Goal: Book appointment/travel/reservation

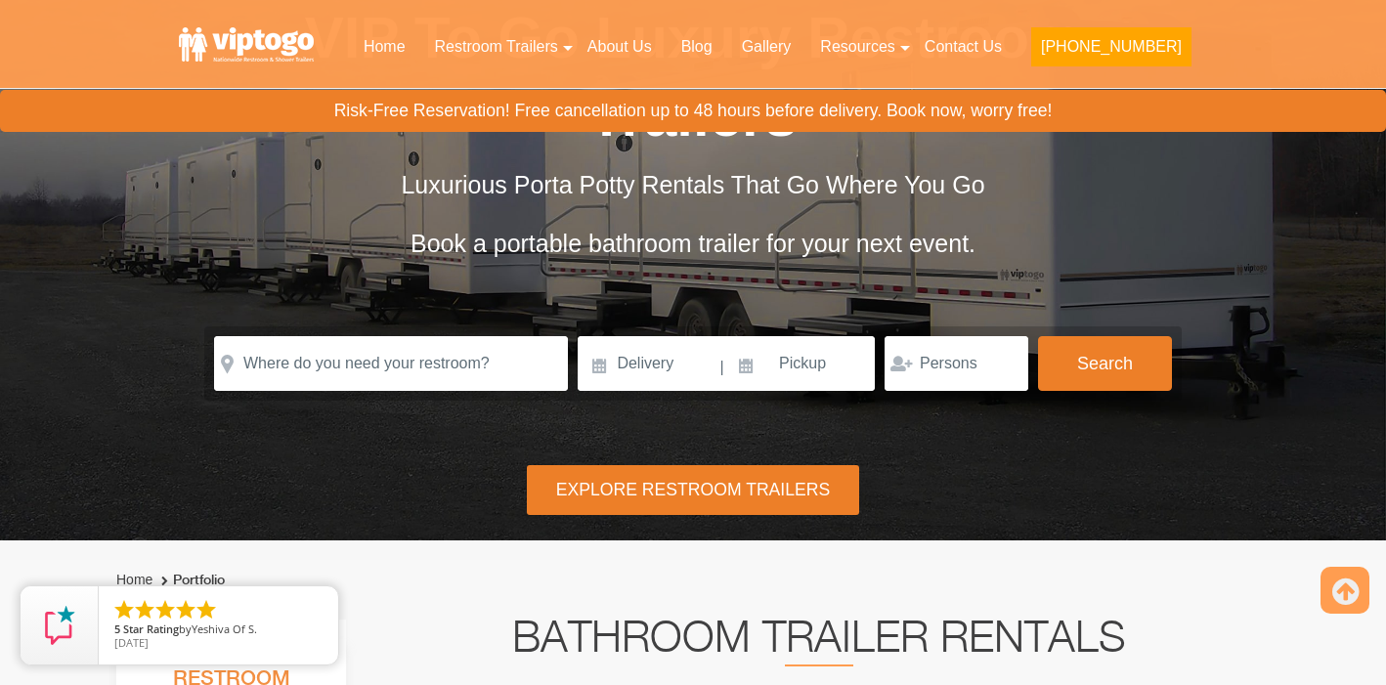
scroll to position [212, 0]
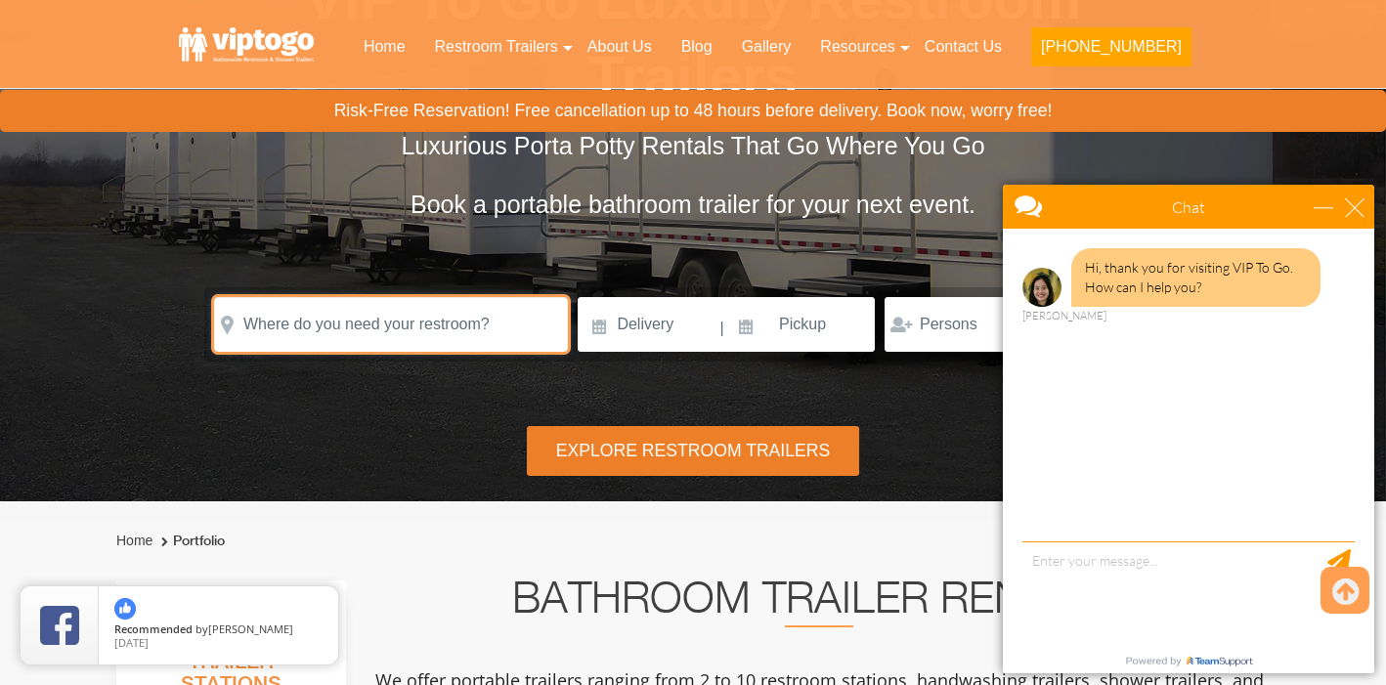
click at [324, 326] on input "text" at bounding box center [391, 324] width 354 height 55
paste input "[STREET_ADDRESS]"
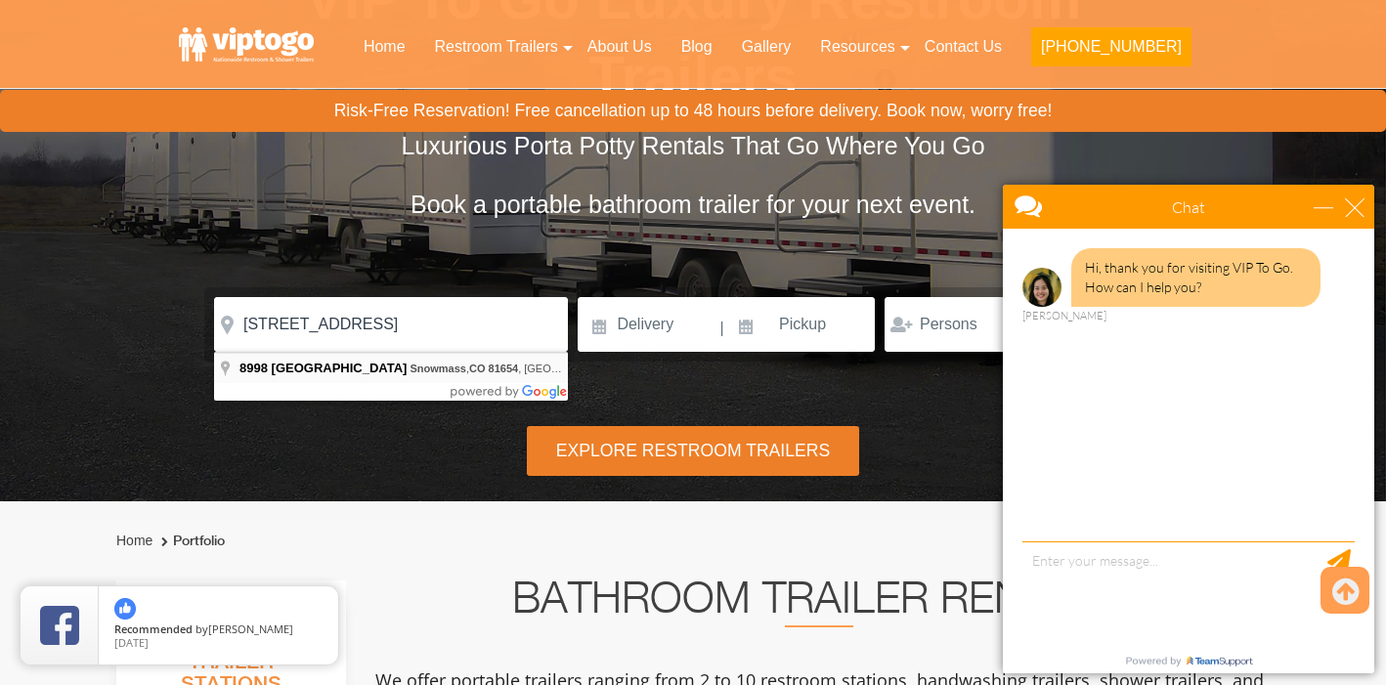
type input "[STREET_ADDRESS]"
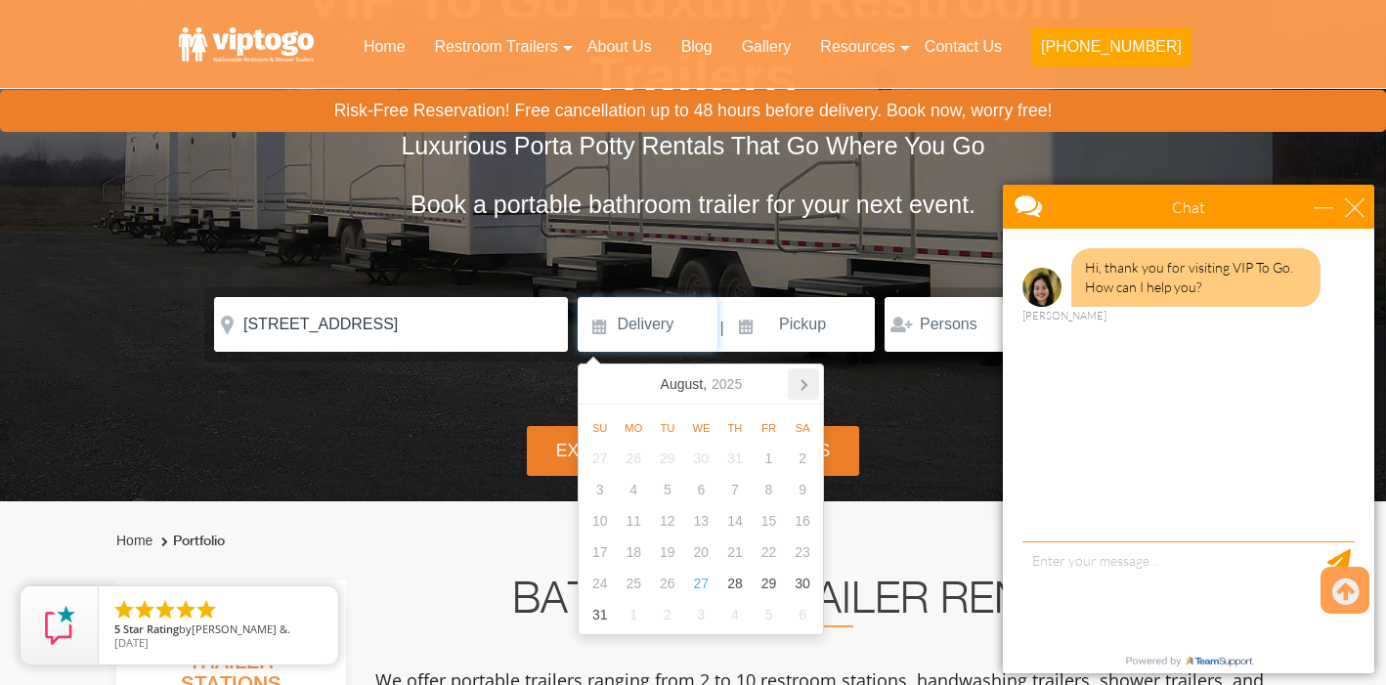
click at [804, 384] on icon at bounding box center [803, 384] width 31 height 31
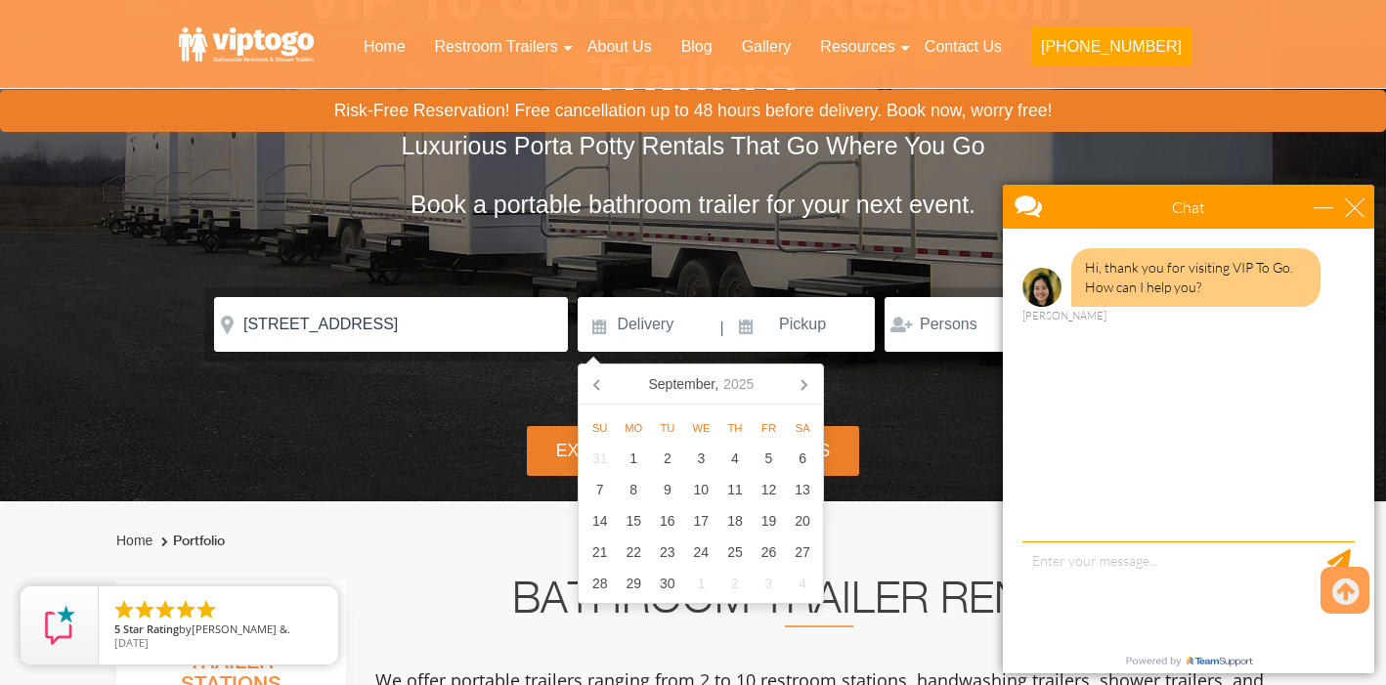
click at [804, 384] on icon at bounding box center [803, 384] width 31 height 31
click at [703, 457] on div "1" at bounding box center [701, 458] width 34 height 31
type input "[DATE]"
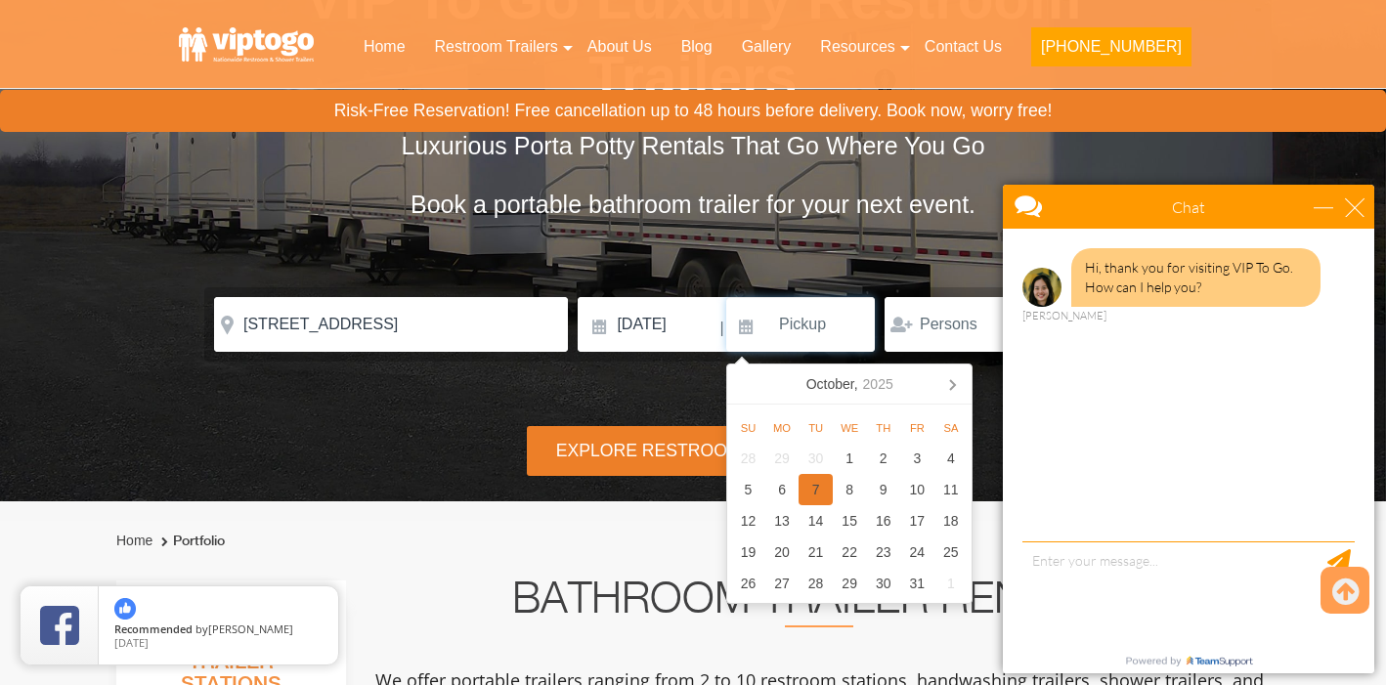
click at [815, 488] on div "7" at bounding box center [816, 489] width 34 height 31
type input "[DATE]"
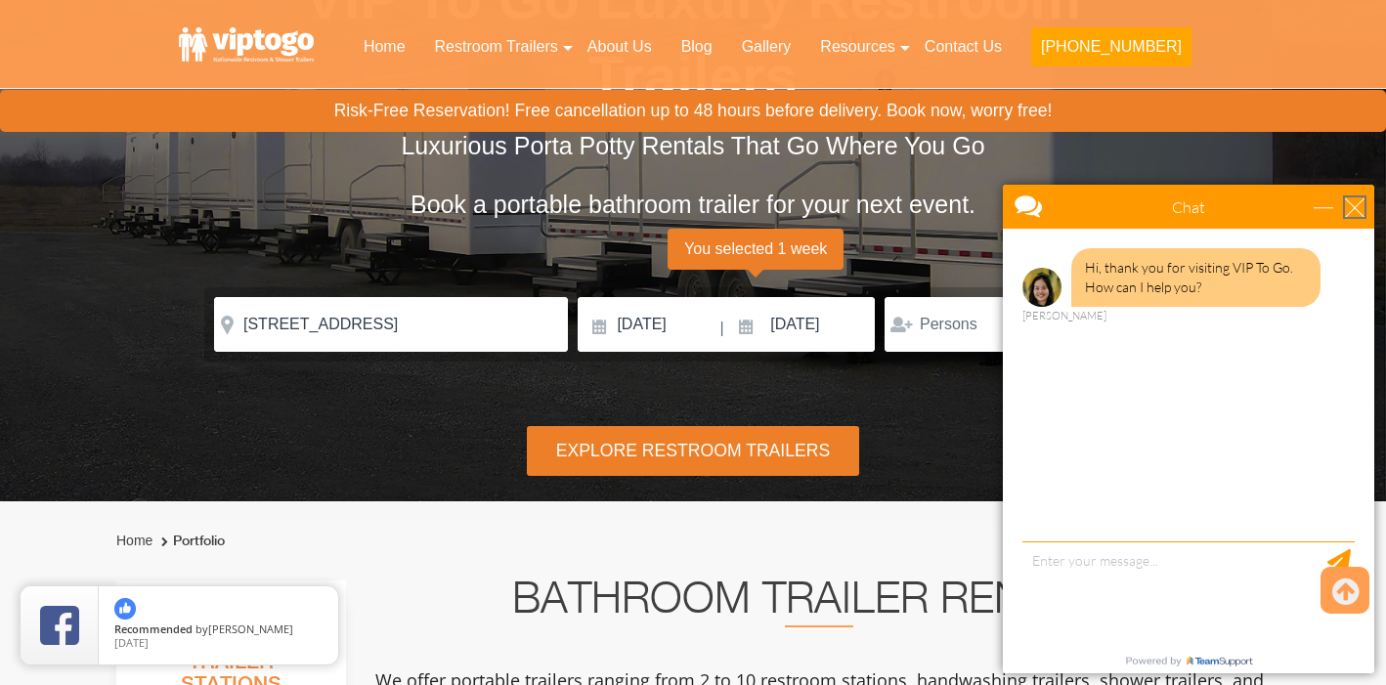
click at [1359, 203] on div "close" at bounding box center [1355, 207] width 20 height 20
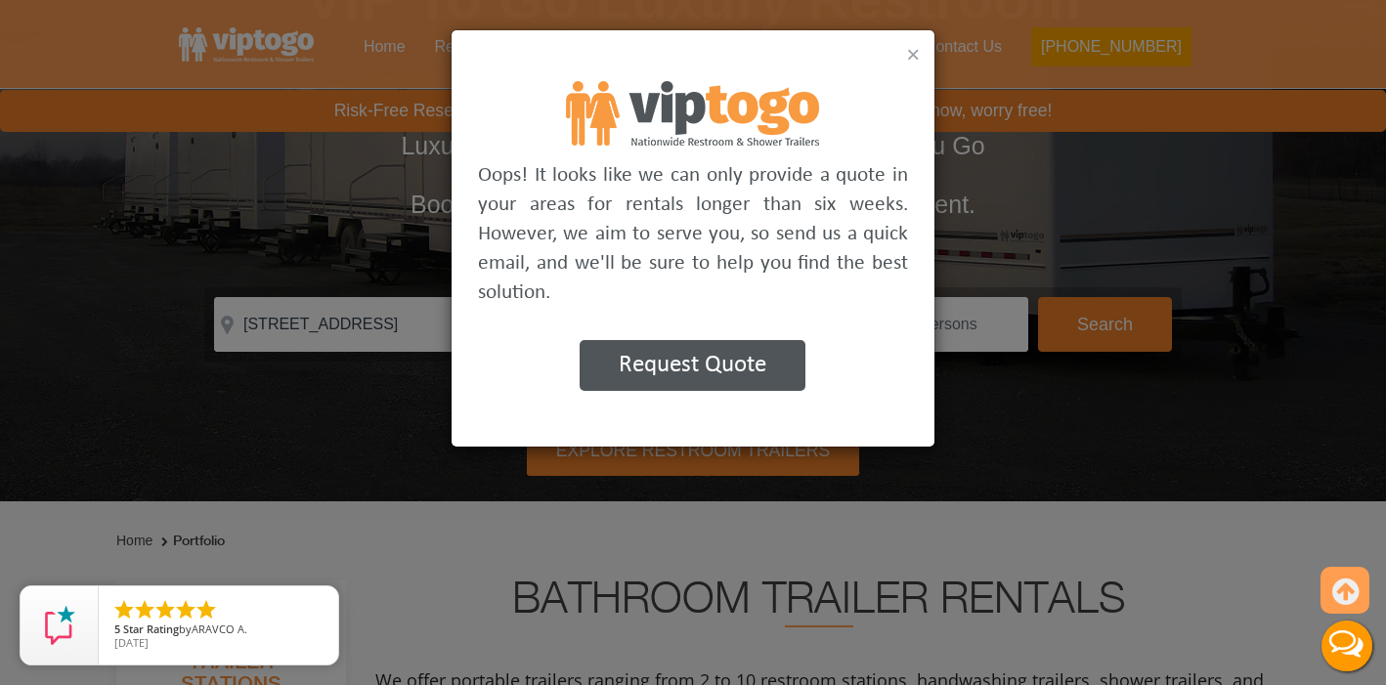
click at [919, 50] on button "×" at bounding box center [913, 54] width 14 height 23
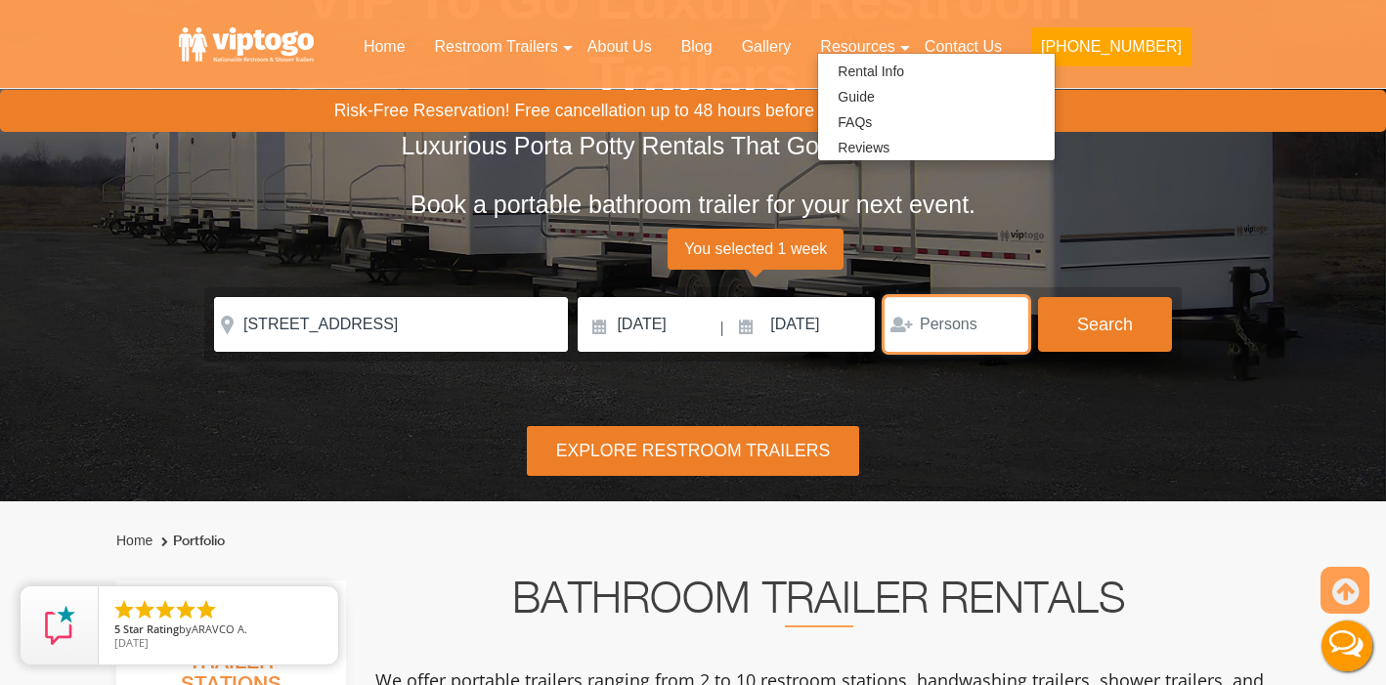
click at [947, 325] on input "number" at bounding box center [957, 324] width 144 height 55
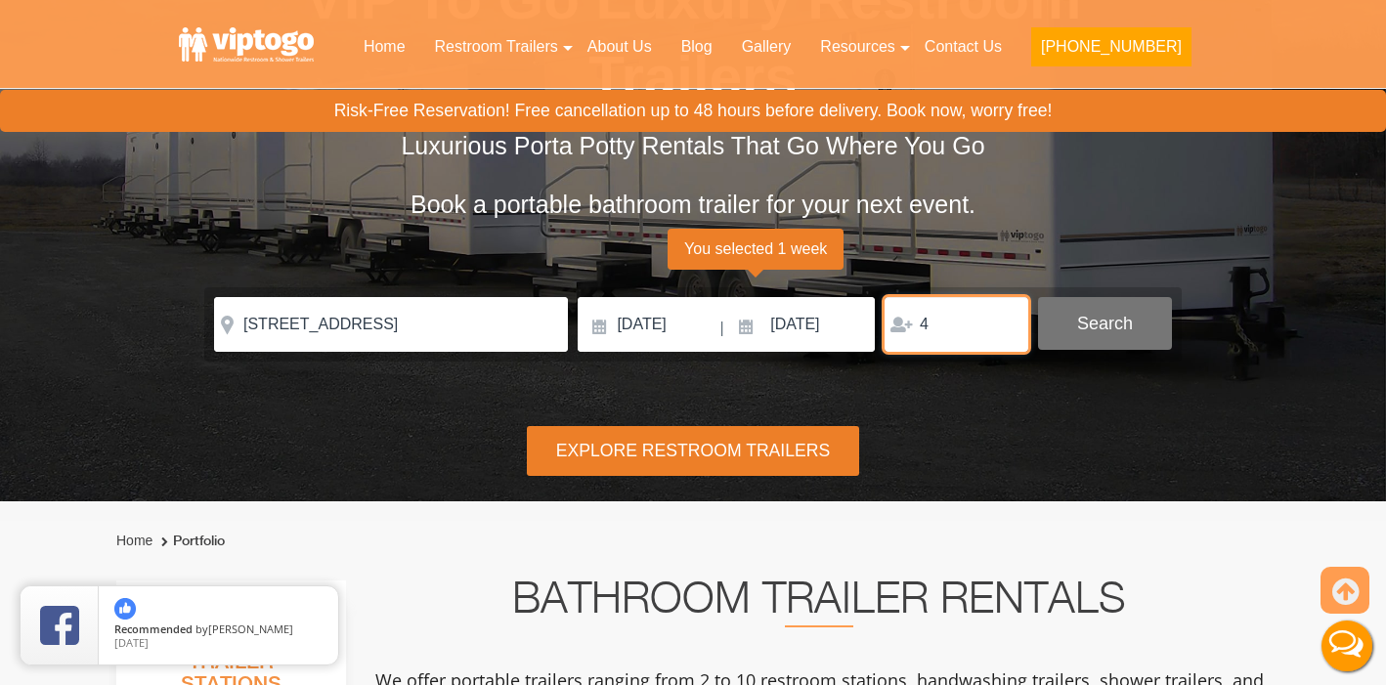
type input "4"
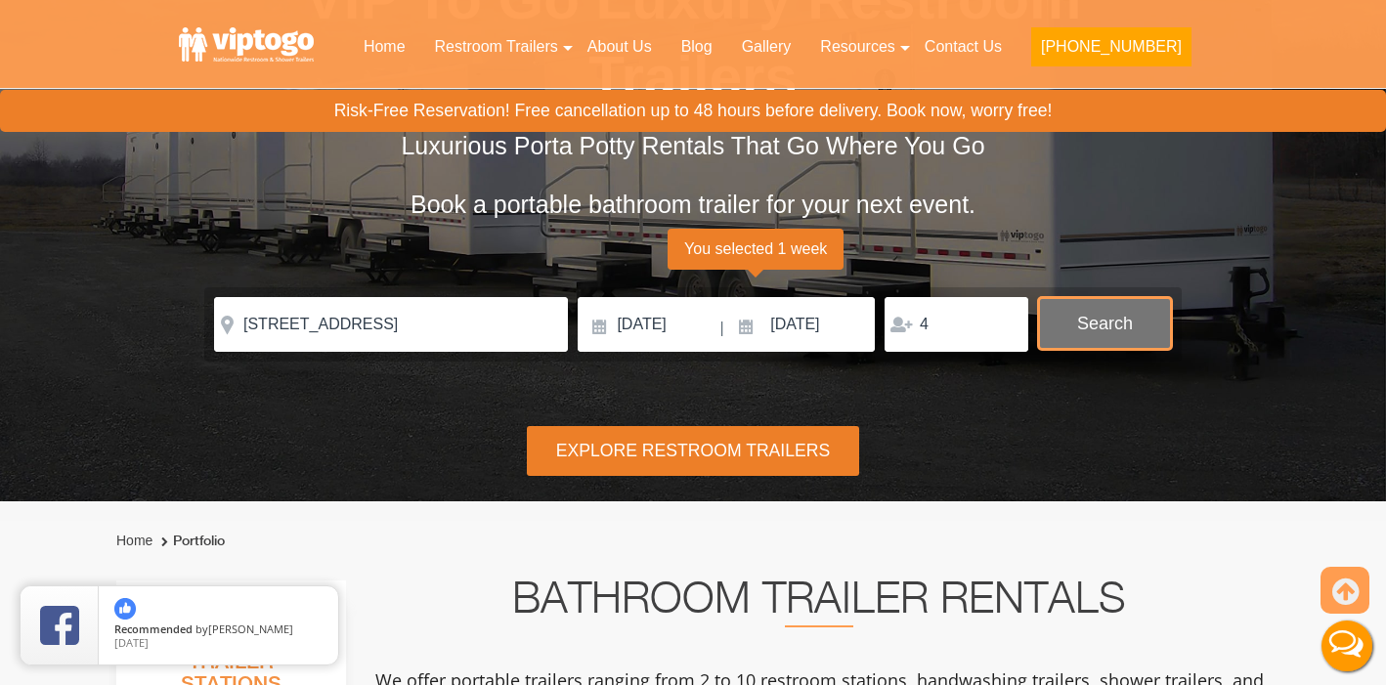
click at [1080, 329] on button "Search" at bounding box center [1105, 323] width 134 height 53
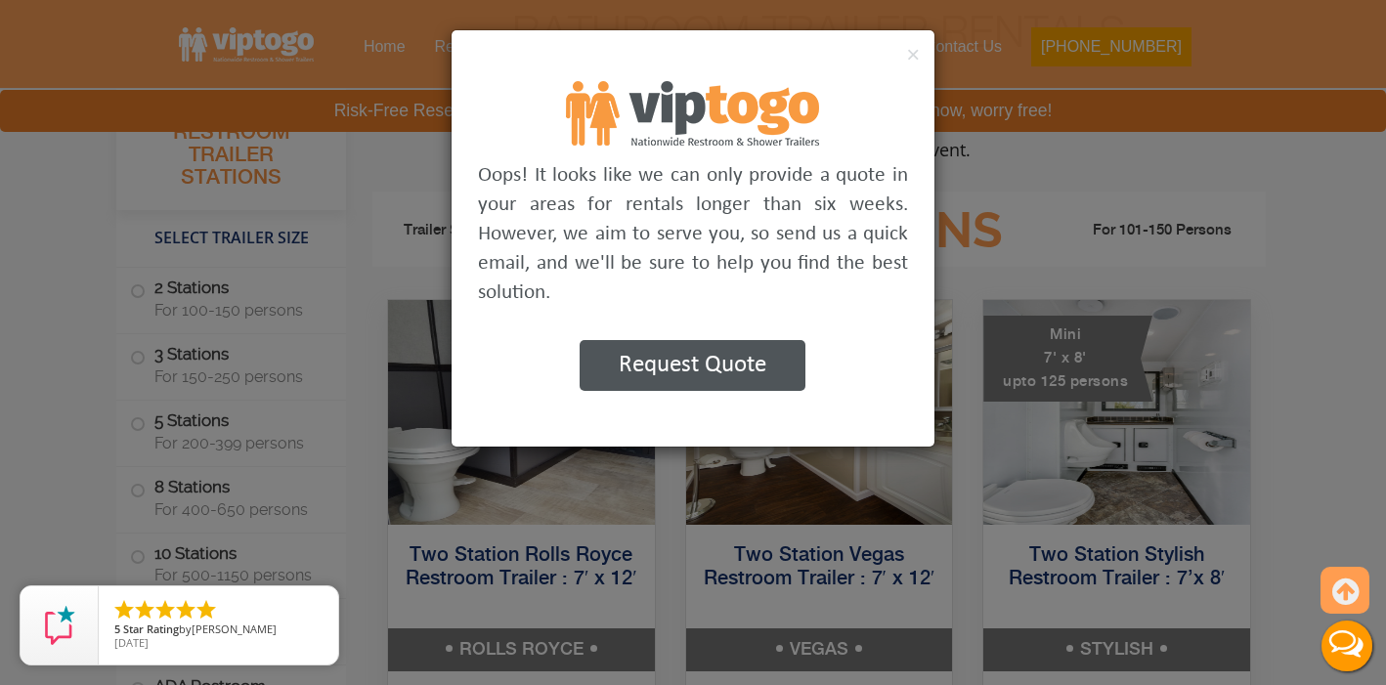
scroll to position [792, 0]
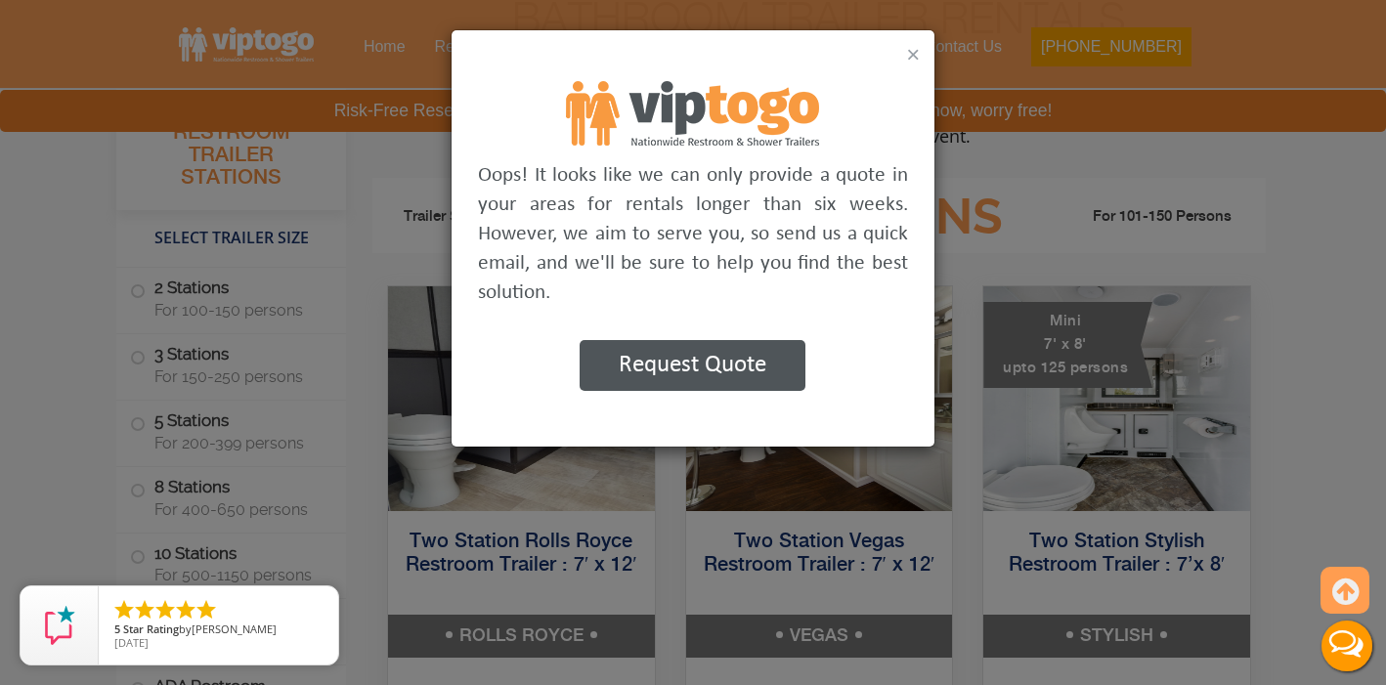
click at [911, 53] on button "×" at bounding box center [913, 54] width 14 height 23
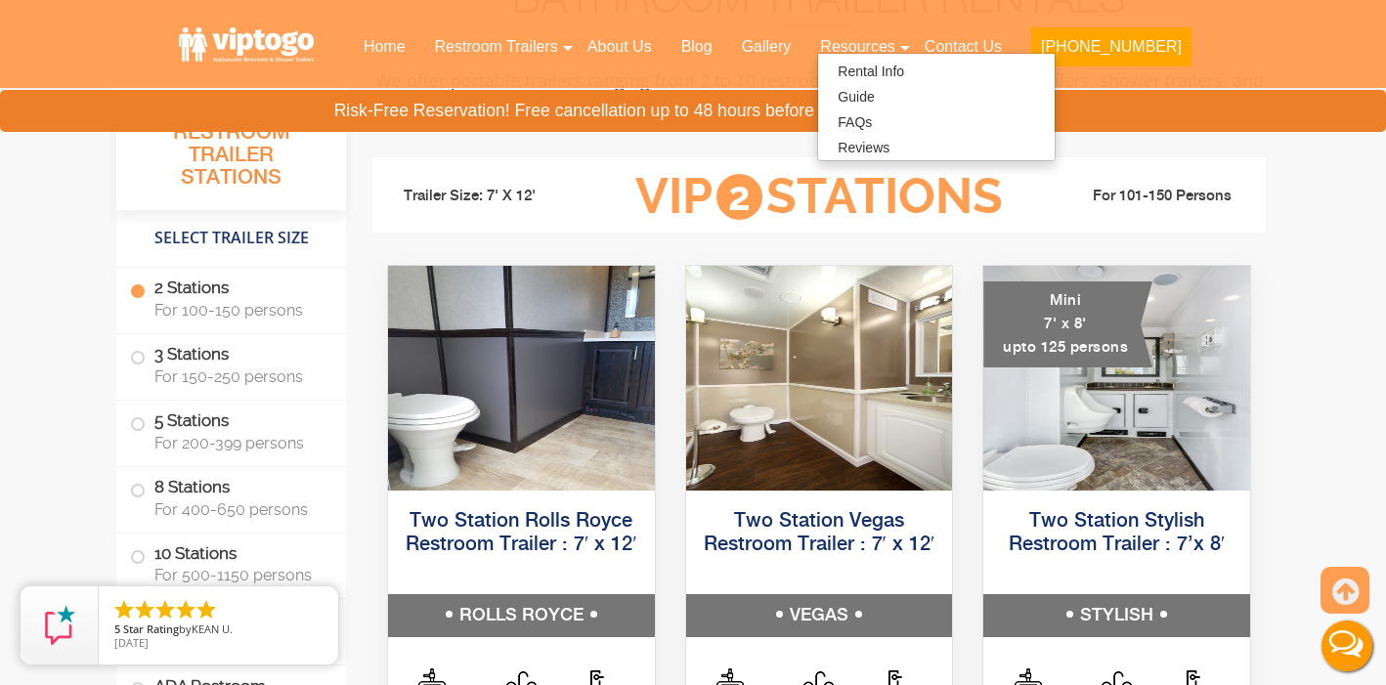
scroll to position [821, 0]
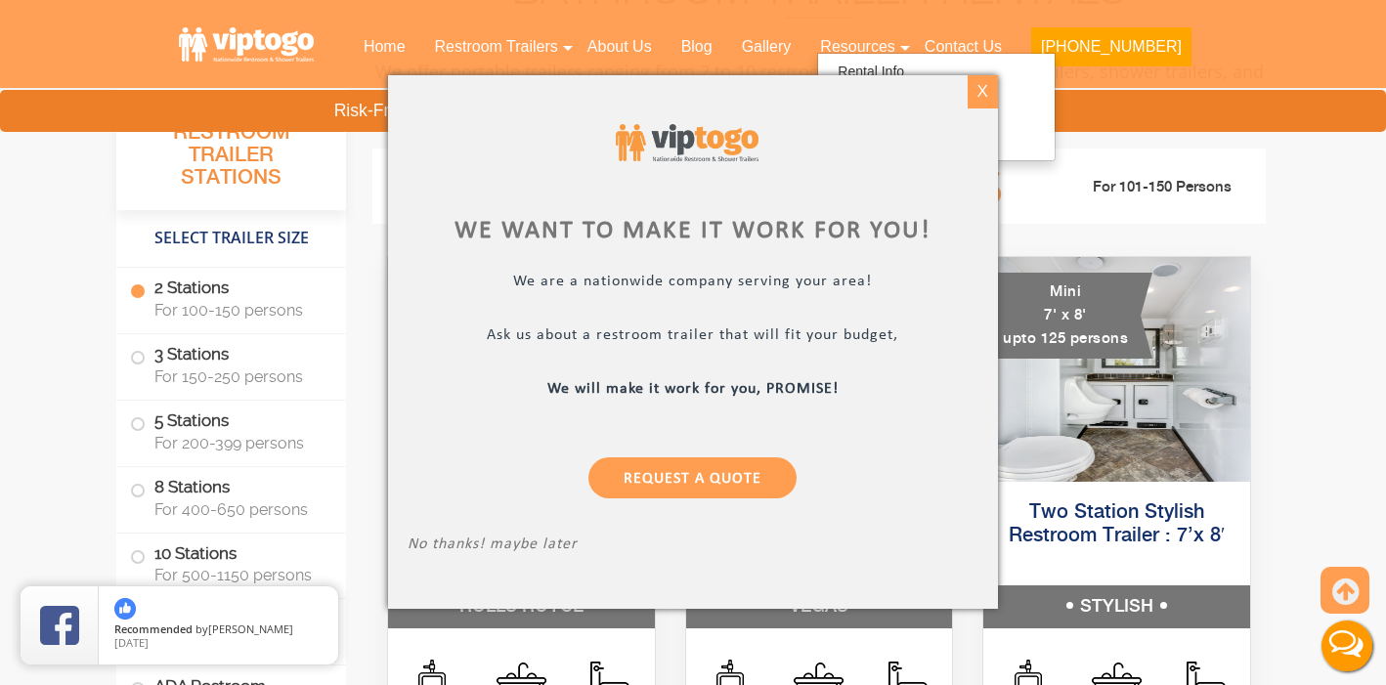
click at [974, 95] on div "X" at bounding box center [983, 91] width 30 height 33
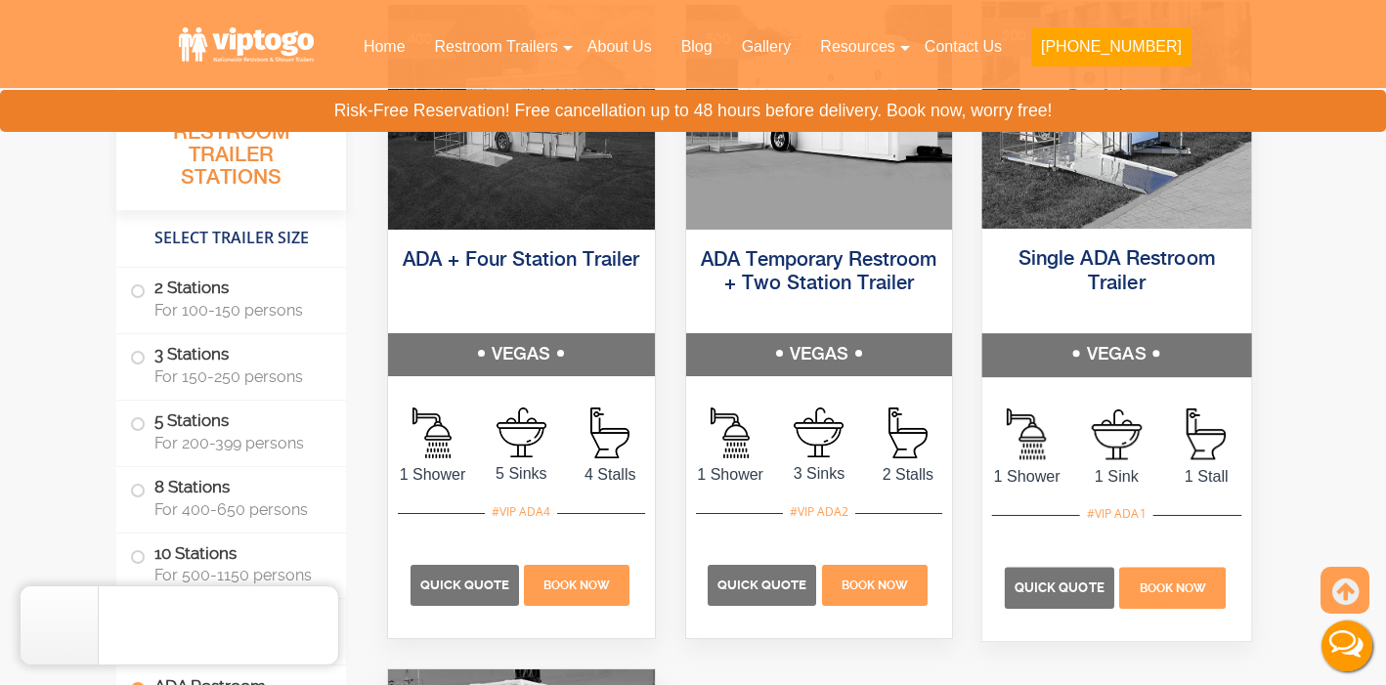
scroll to position [7057, 0]
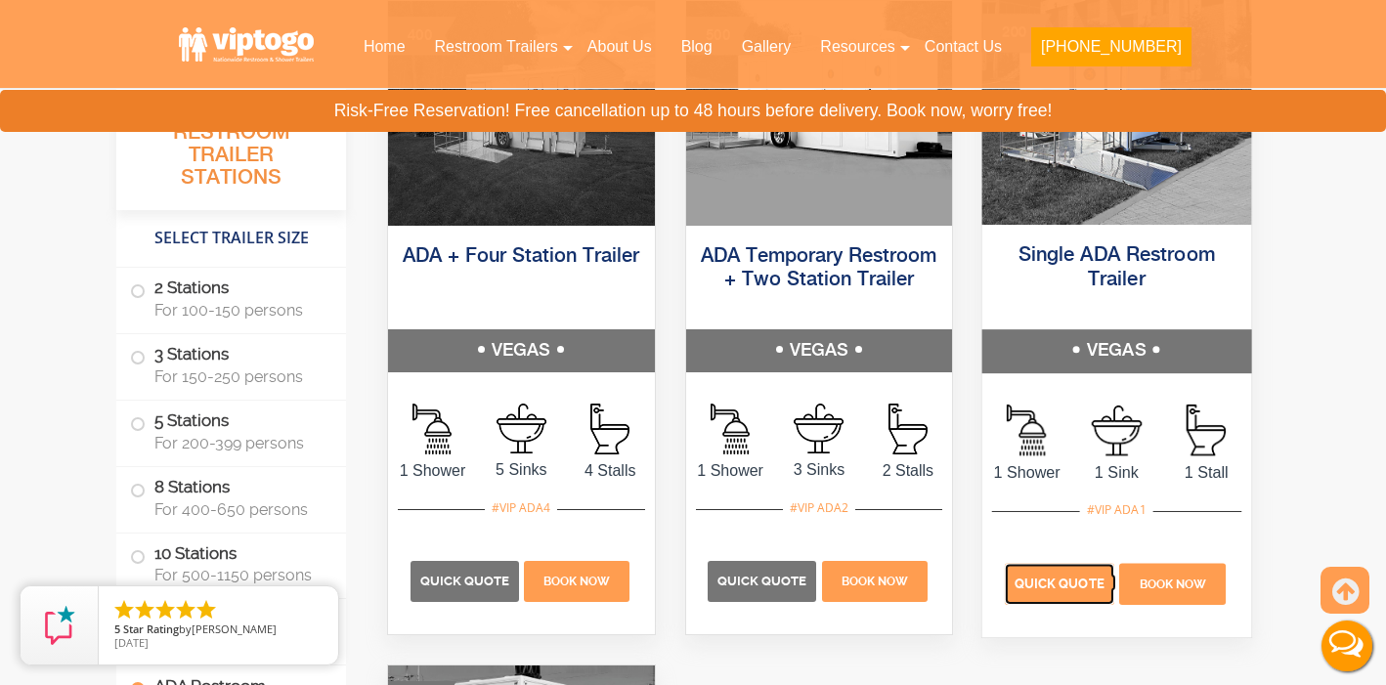
click at [1070, 574] on p "Quick Quote" at bounding box center [1059, 583] width 109 height 41
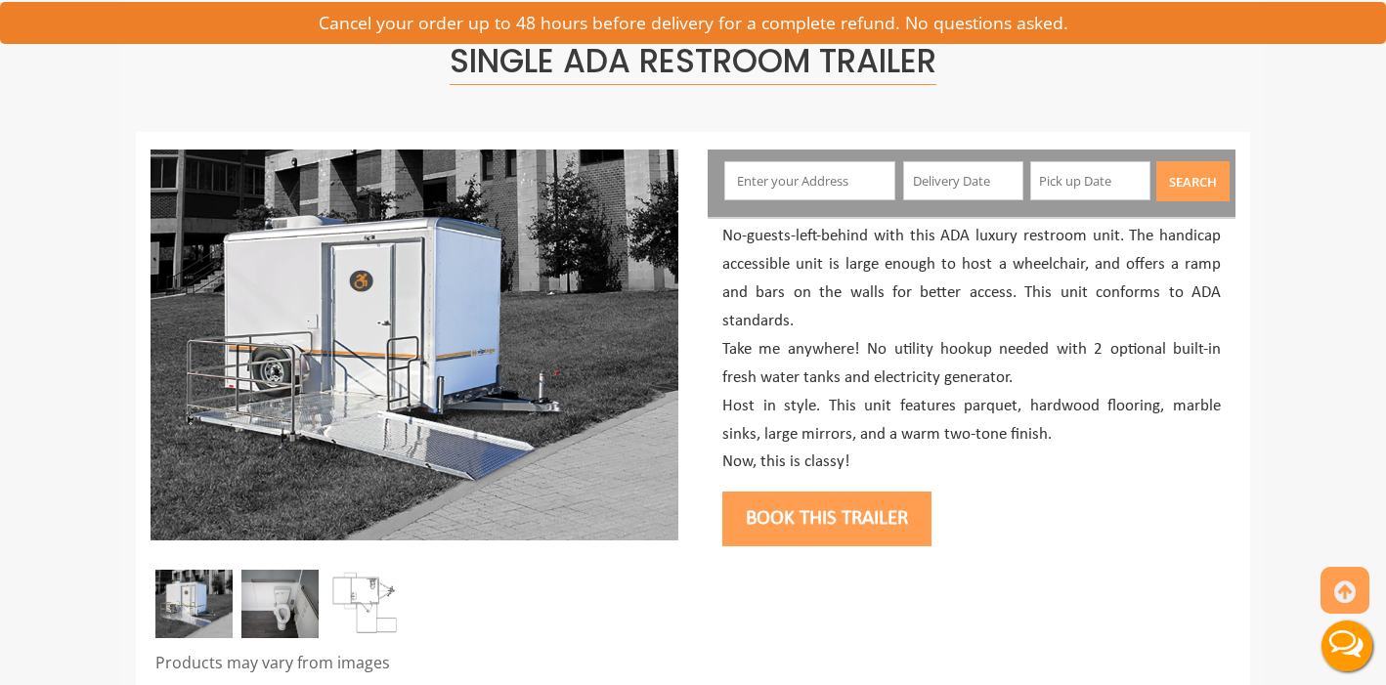
scroll to position [139, 0]
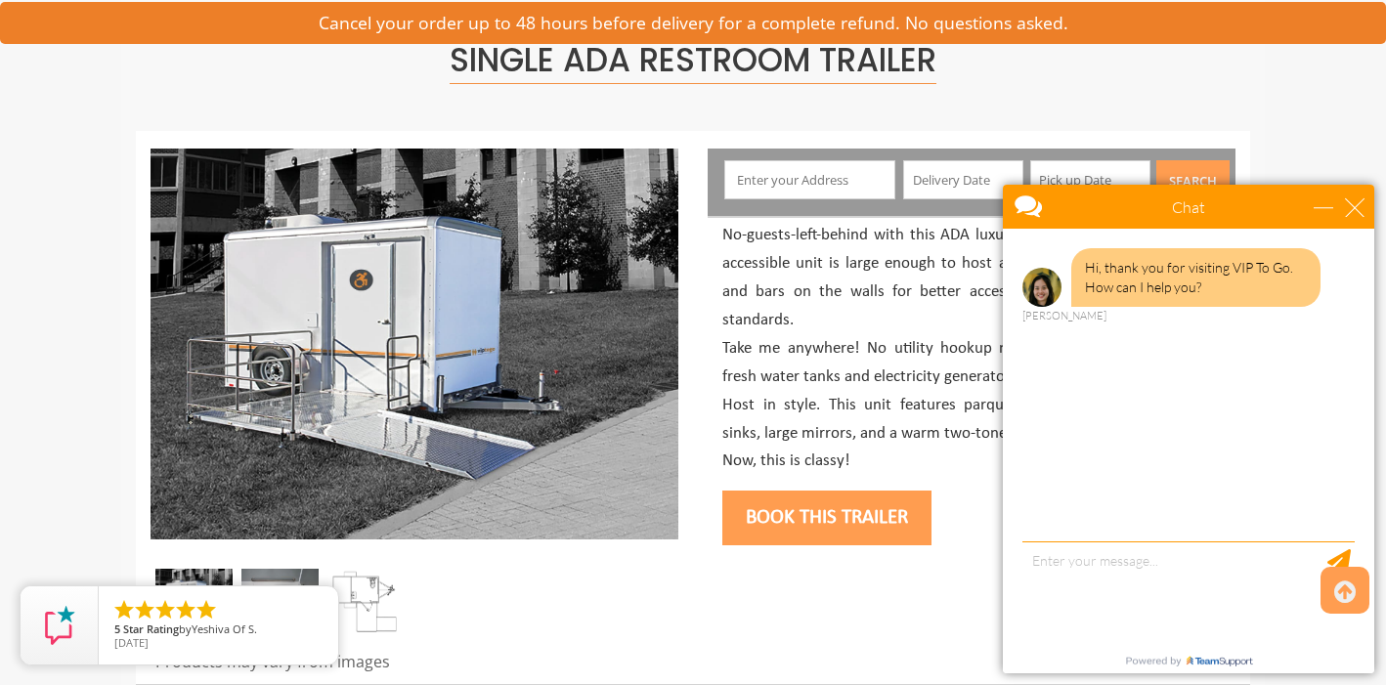
click at [829, 204] on div "Search" at bounding box center [972, 182] width 528 height 67
click at [825, 186] on input "text" at bounding box center [810, 179] width 172 height 39
paste input "[STREET_ADDRESS]"
type input "[STREET_ADDRESS]"
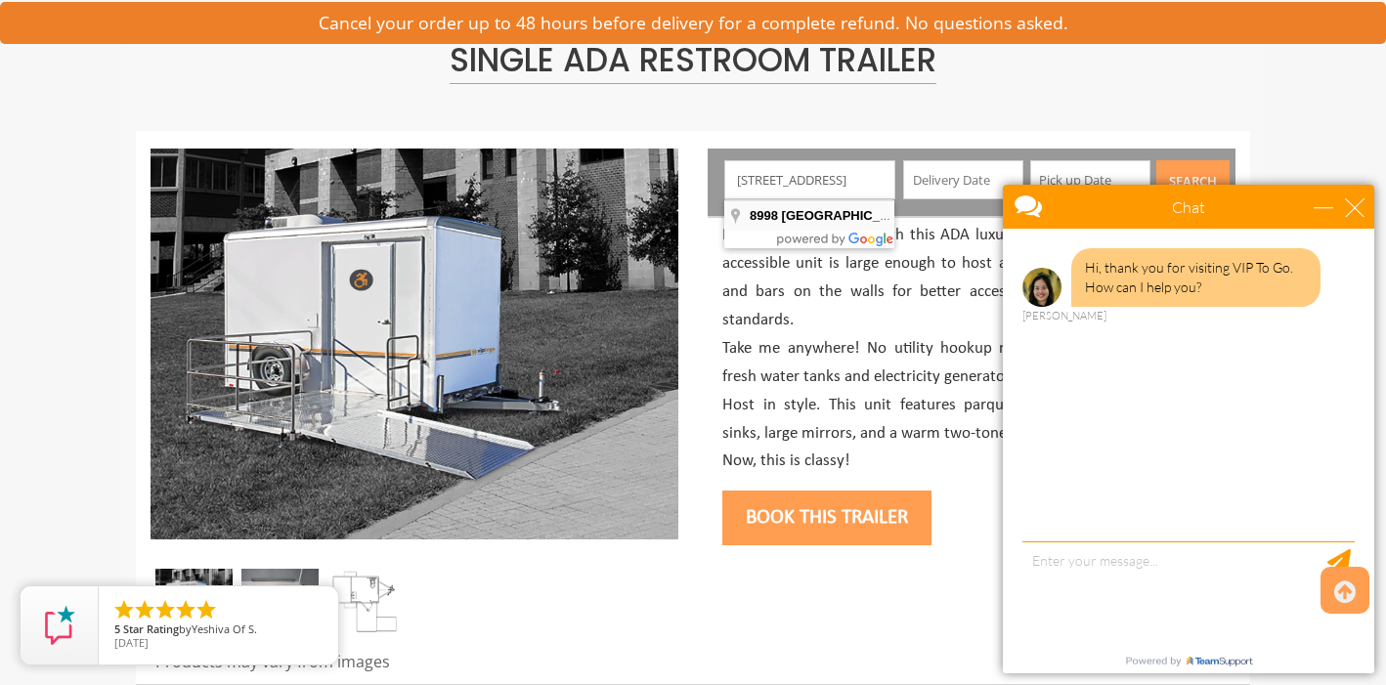
scroll to position [0, 0]
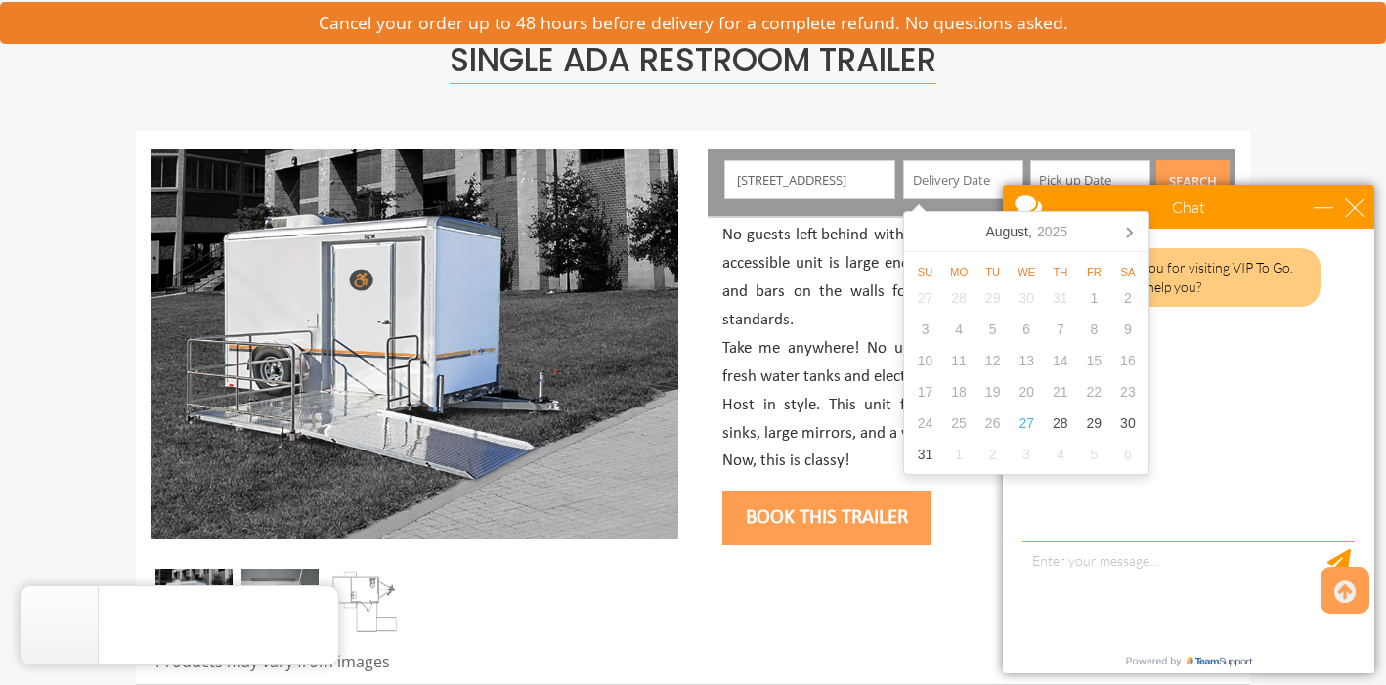
click at [949, 176] on input "text" at bounding box center [963, 179] width 120 height 39
click at [1131, 231] on icon at bounding box center [1129, 233] width 5 height 10
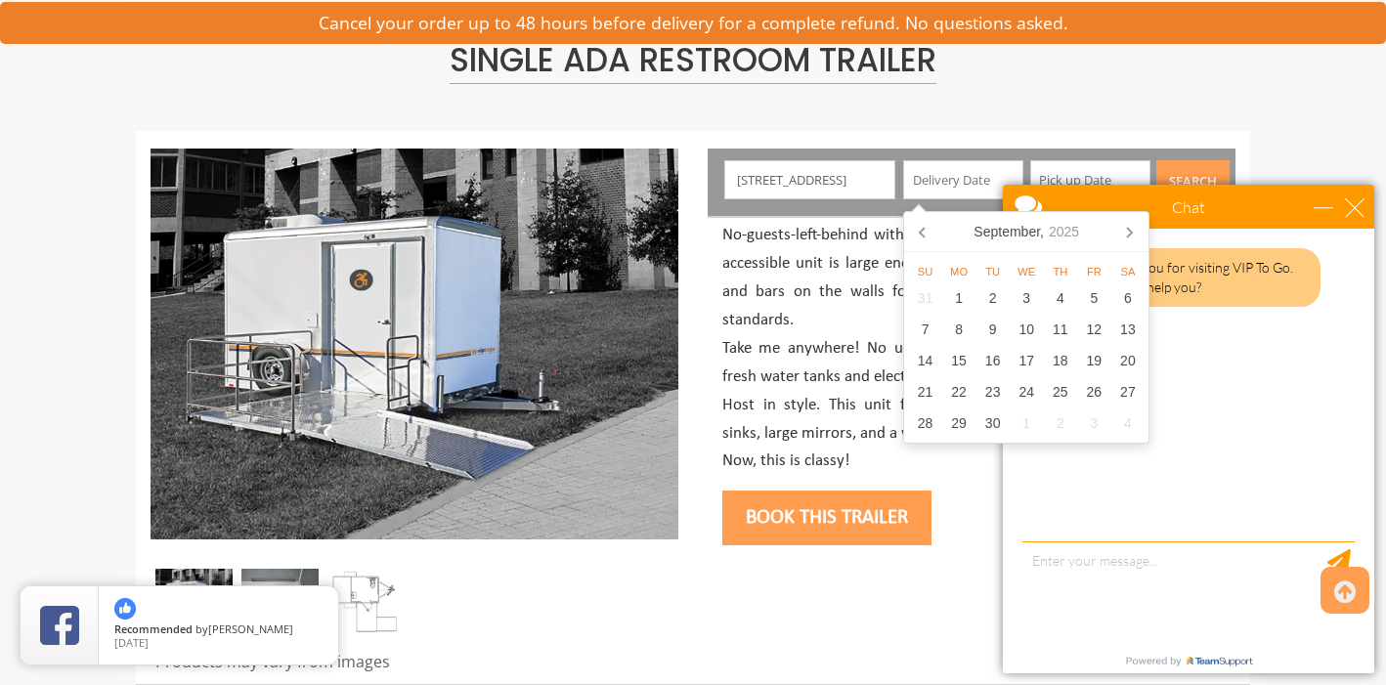
click at [1131, 231] on icon at bounding box center [1129, 233] width 5 height 10
click at [1025, 301] on div "1" at bounding box center [1027, 298] width 34 height 31
type input "[DATE]"
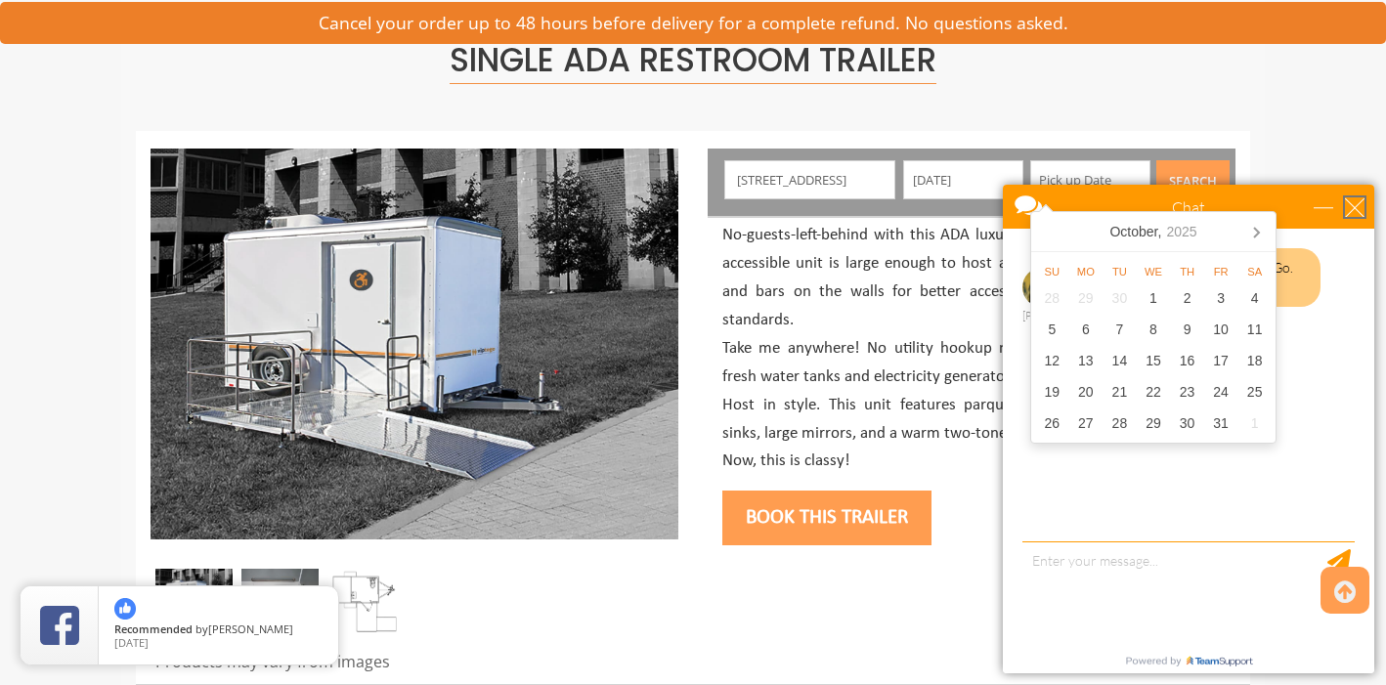
click at [1355, 213] on div "close" at bounding box center [1355, 207] width 20 height 20
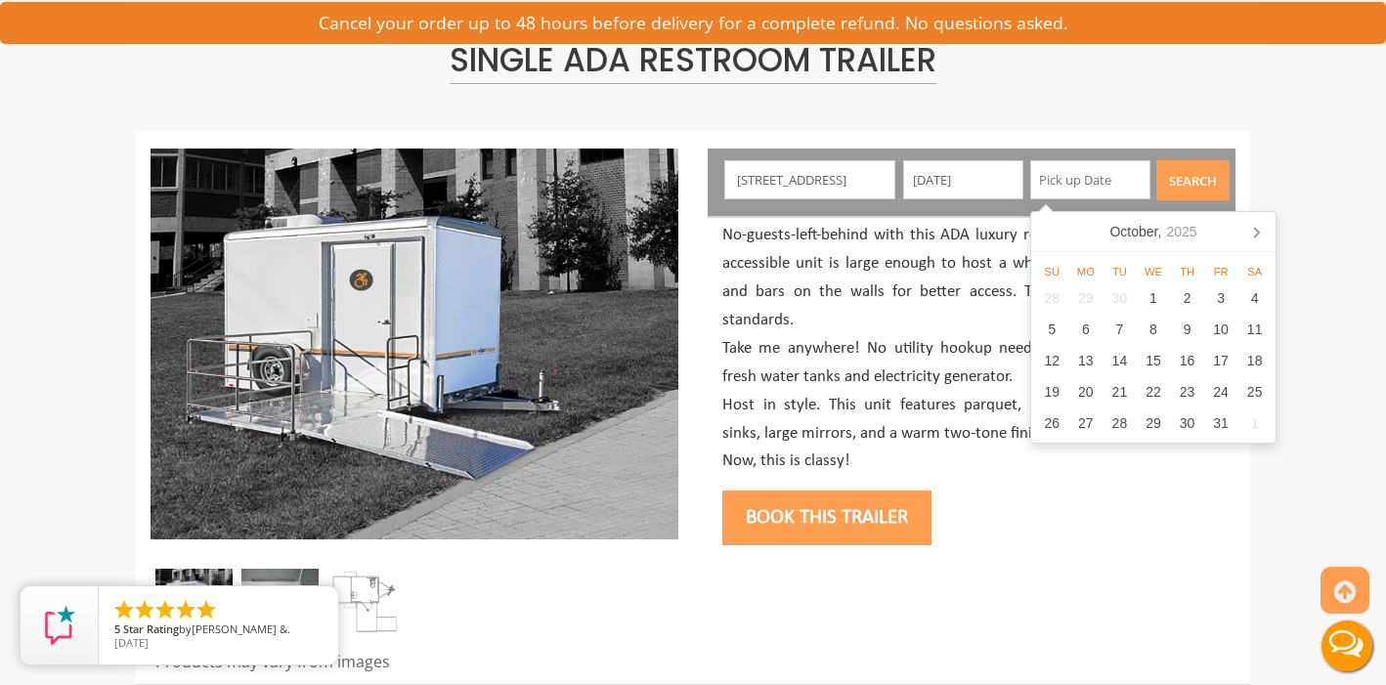
click at [1057, 181] on input "text" at bounding box center [1090, 179] width 120 height 39
click at [1112, 332] on div "7" at bounding box center [1120, 329] width 34 height 31
type input "[DATE]"
click at [1188, 173] on button "Search" at bounding box center [1193, 180] width 73 height 40
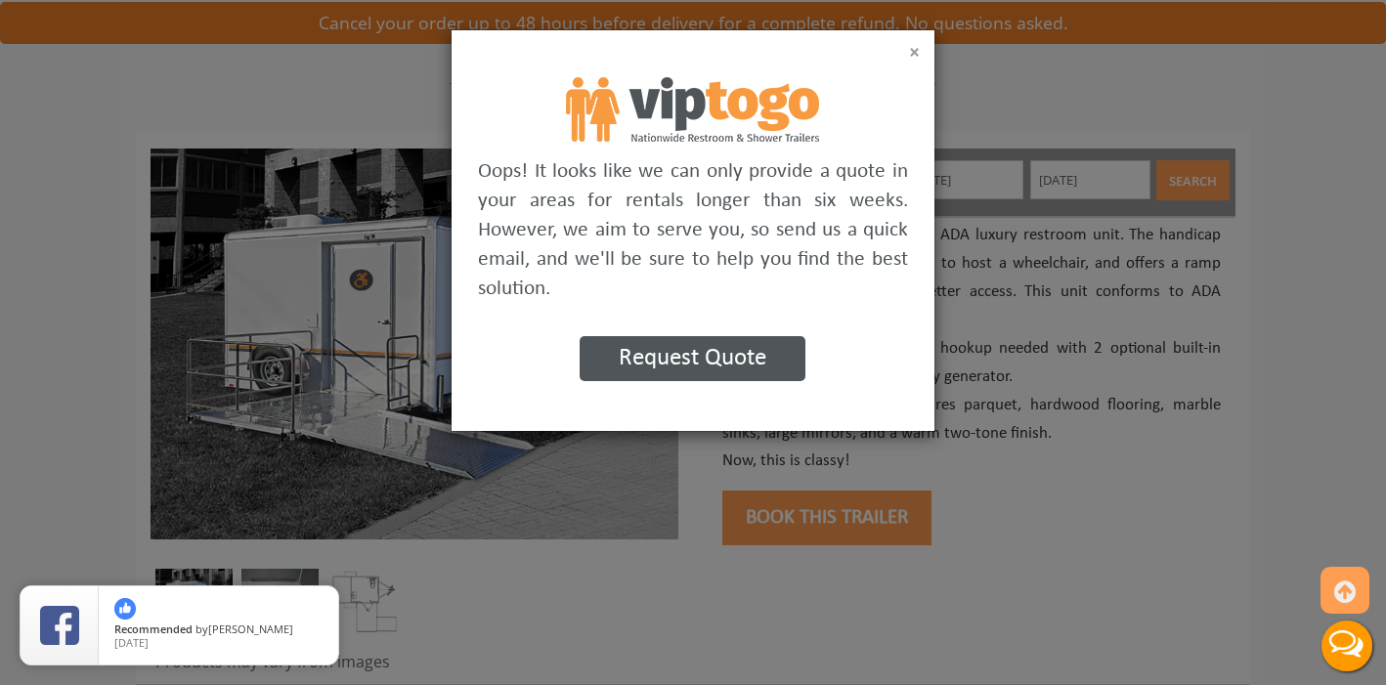
click at [914, 53] on button "×" at bounding box center [914, 53] width 11 height 20
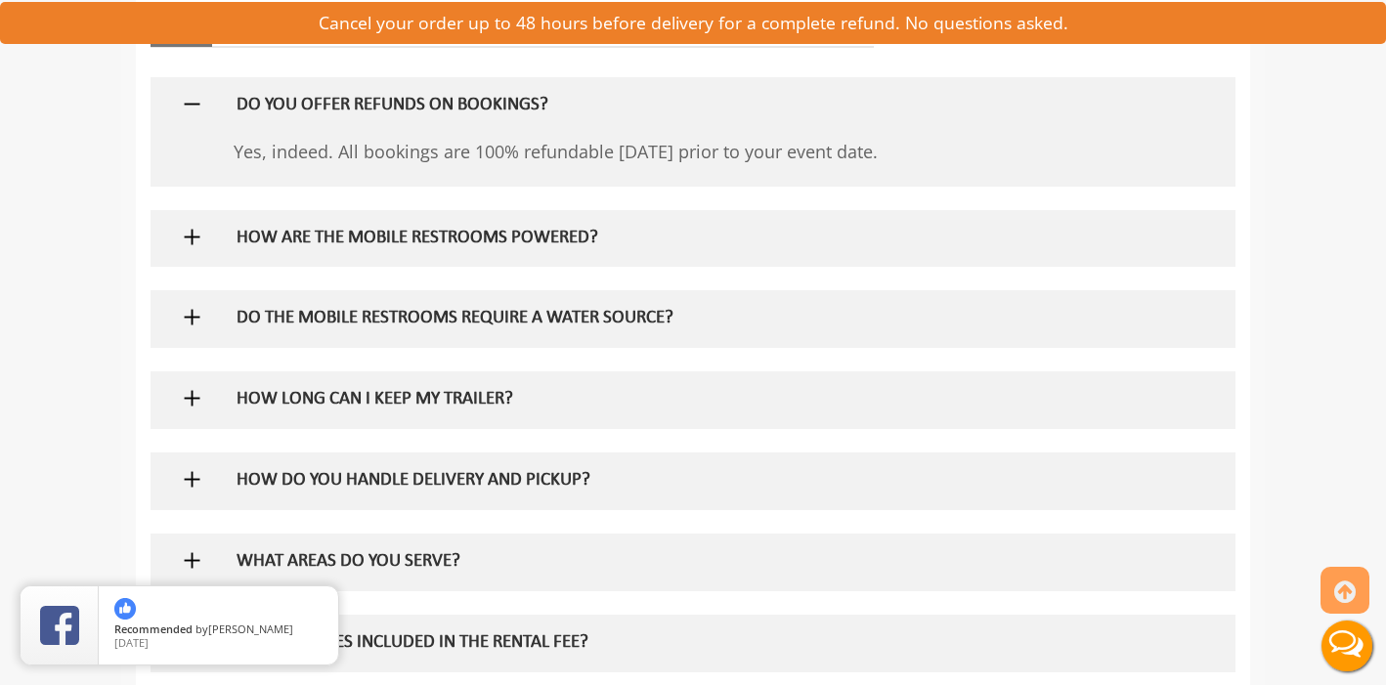
scroll to position [1289, 0]
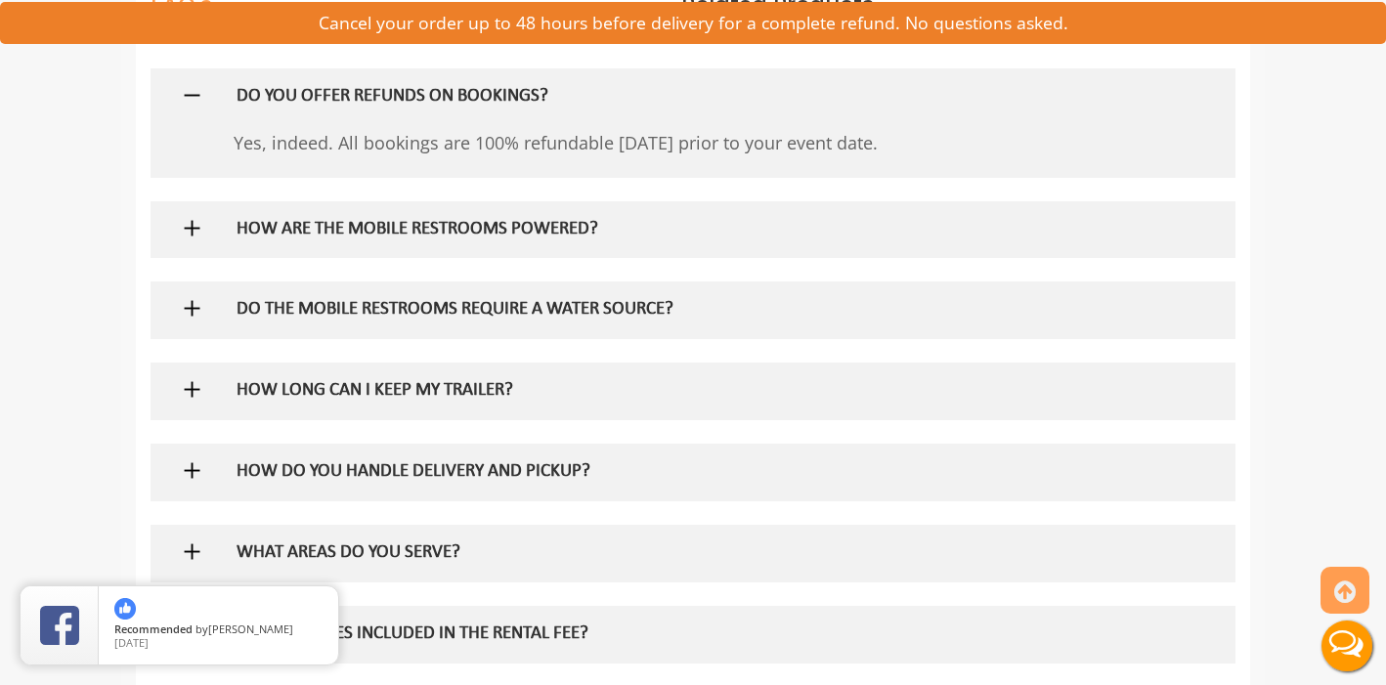
click at [205, 224] on div at bounding box center [693, 229] width 1056 height 57
click at [192, 225] on img at bounding box center [192, 228] width 24 height 24
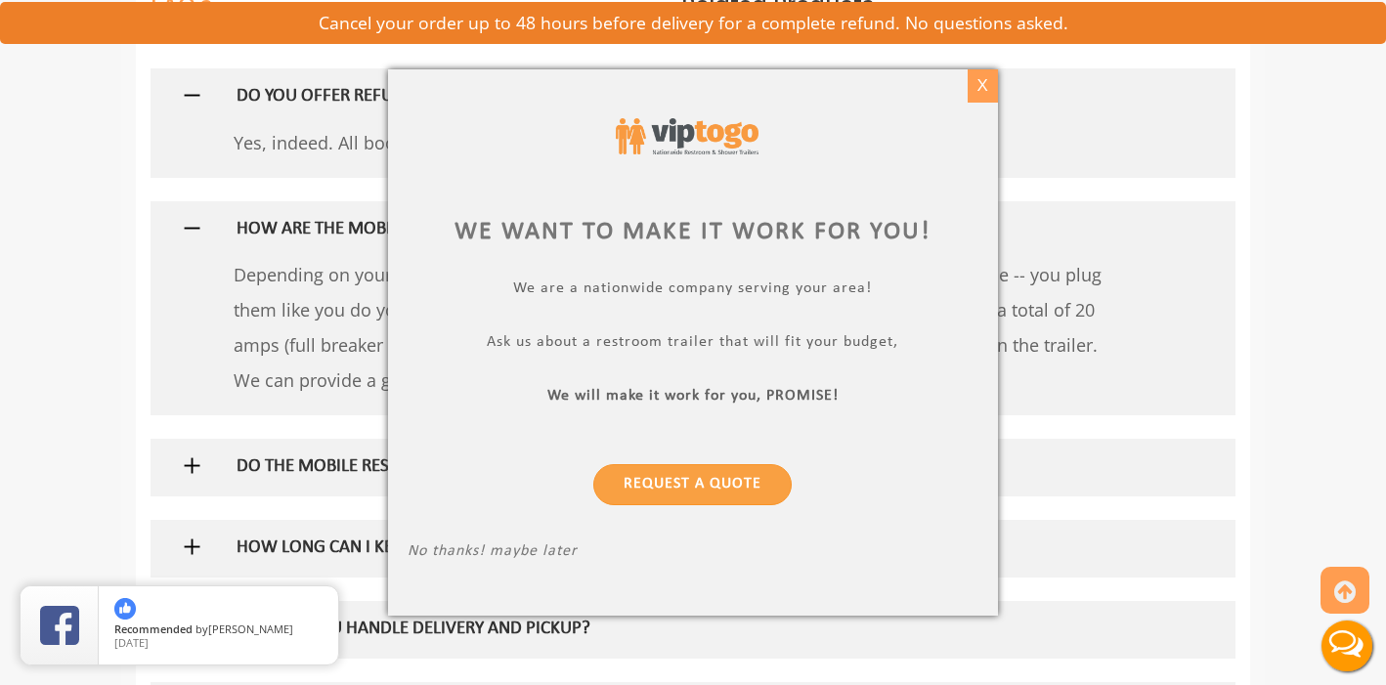
click at [980, 94] on div "X" at bounding box center [983, 85] width 30 height 33
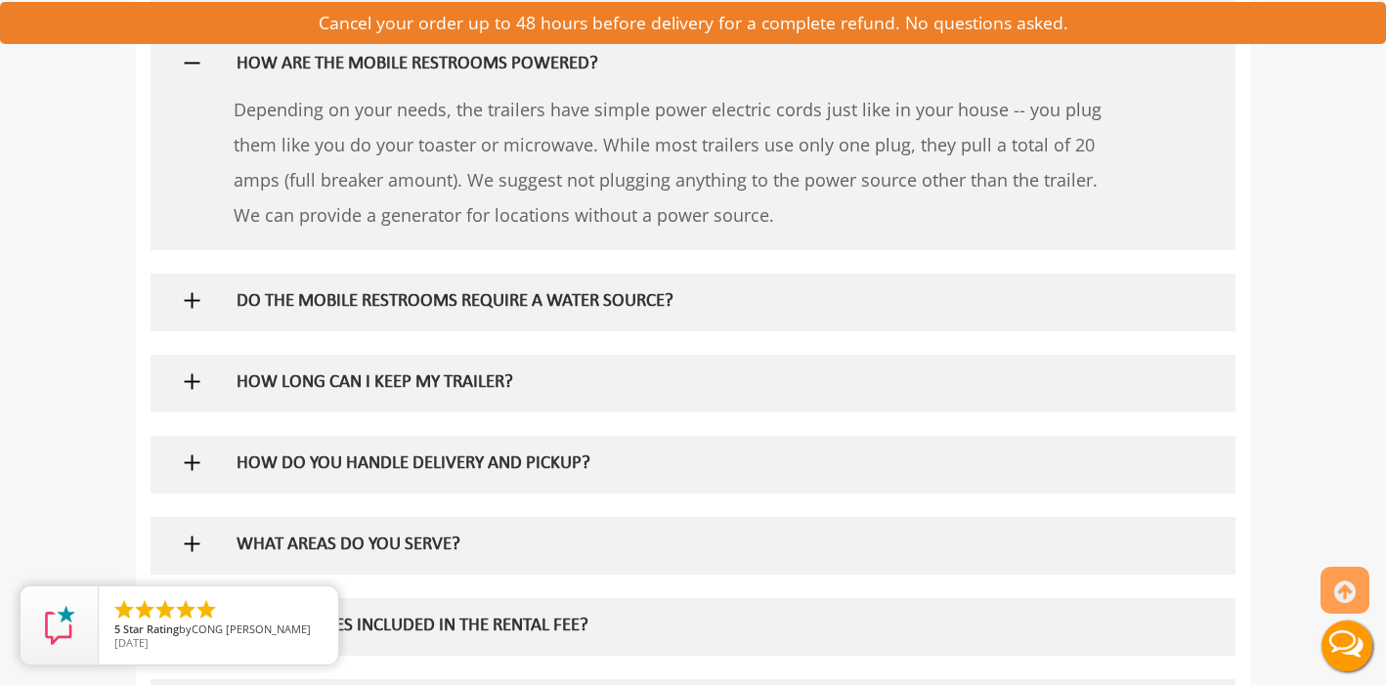
scroll to position [1489, 0]
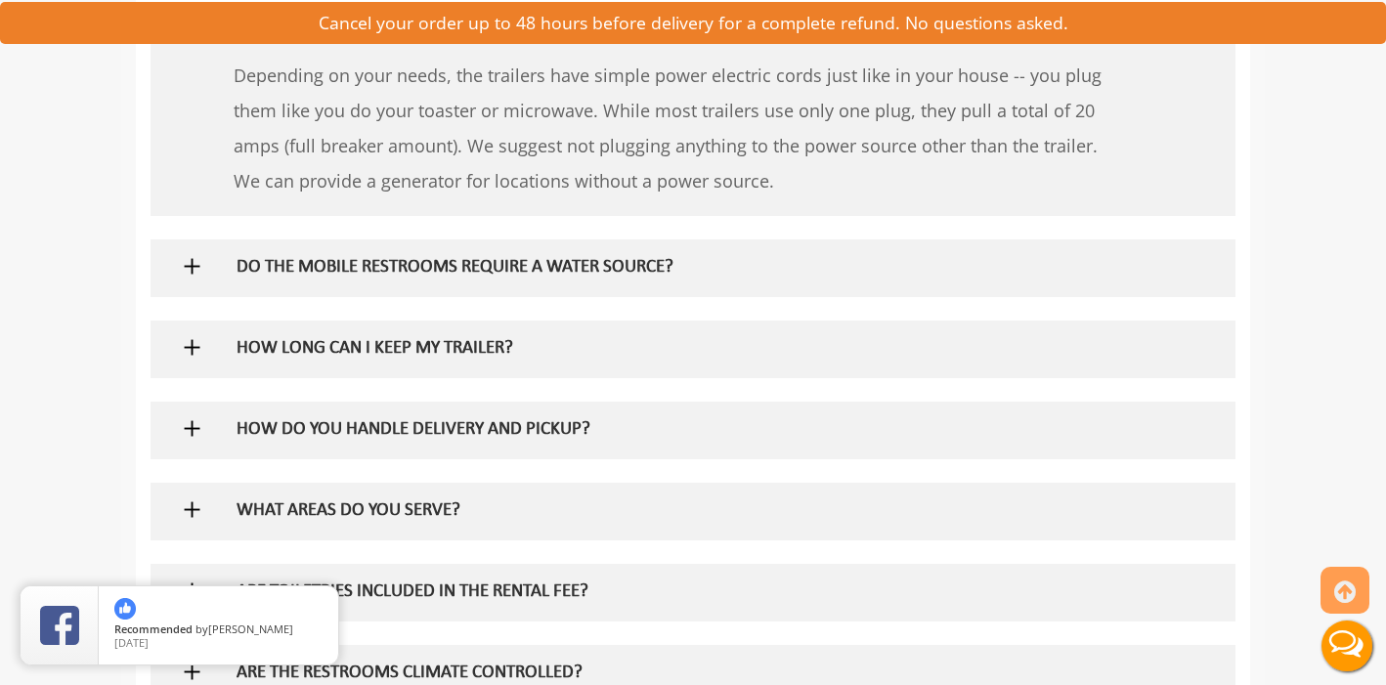
click at [654, 267] on h5 "DO THE MOBILE RESTROOMS REQUIRE A WATER SOURCE?" at bounding box center [662, 268] width 851 height 21
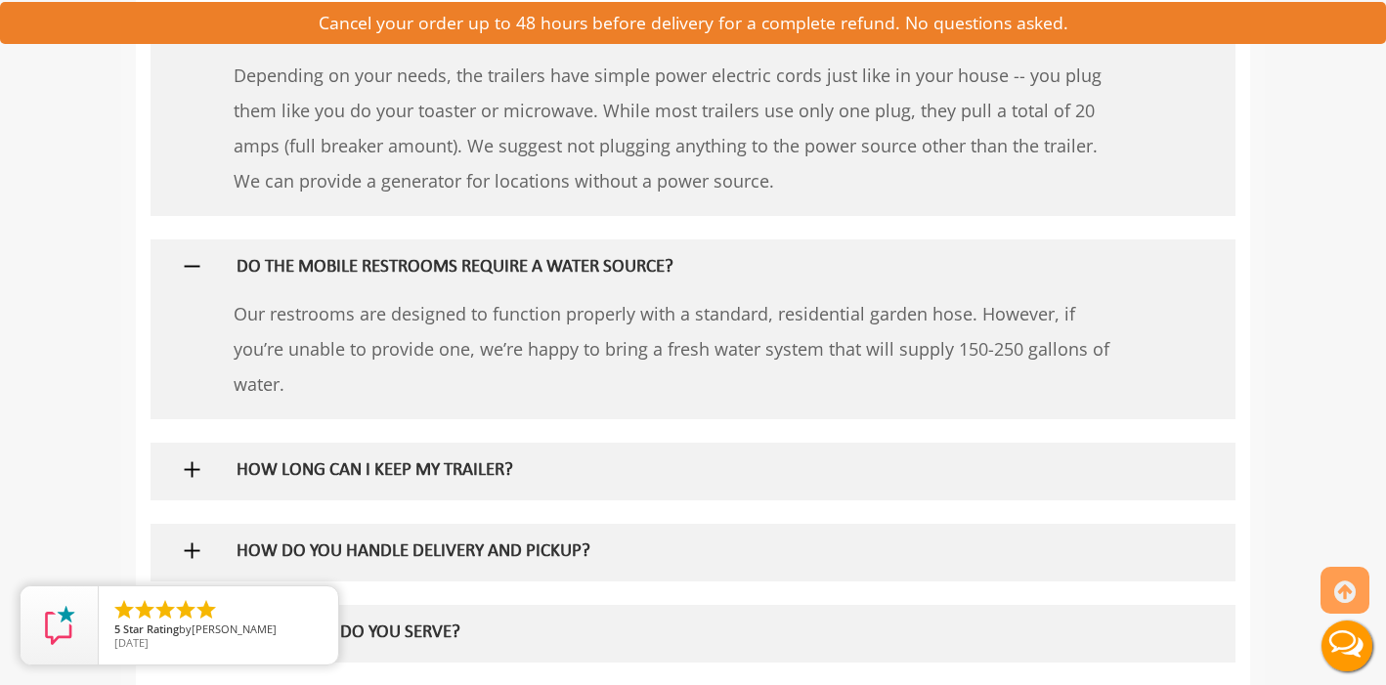
click at [521, 479] on h5 "HOW LONG CAN I KEEP MY TRAILER?" at bounding box center [662, 471] width 851 height 21
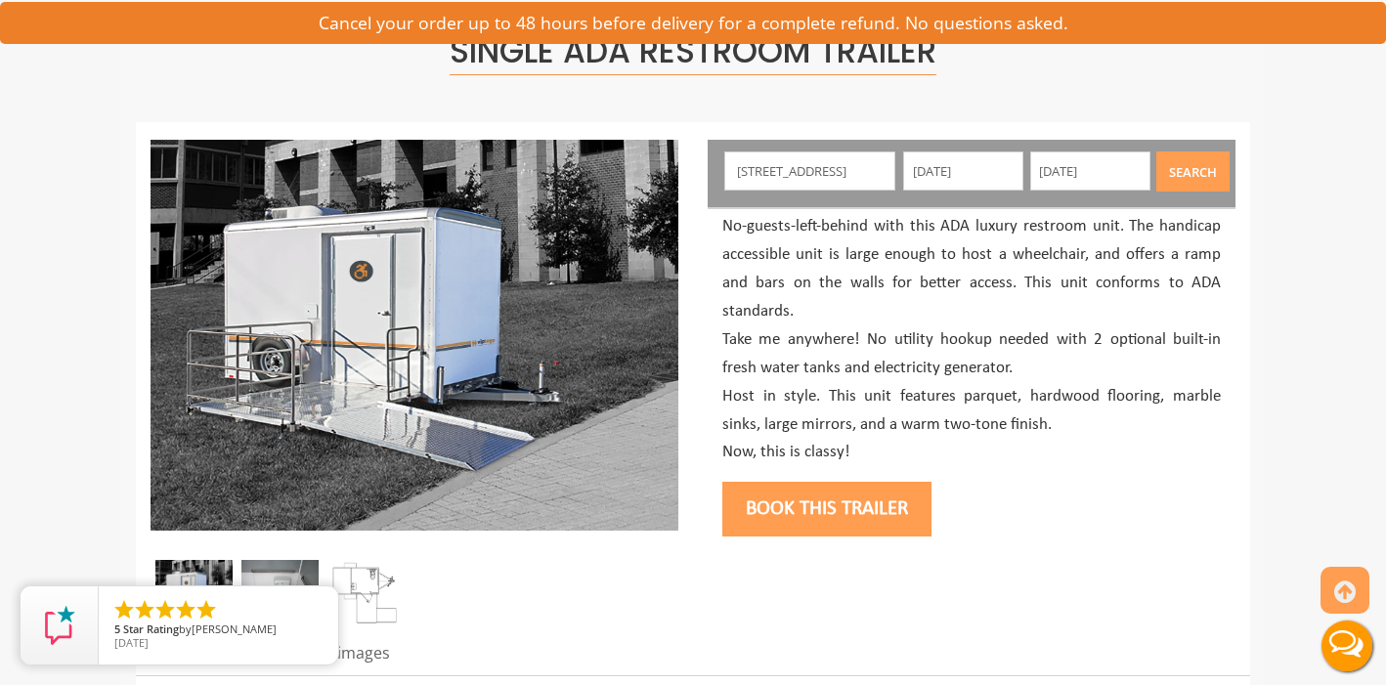
scroll to position [0, 0]
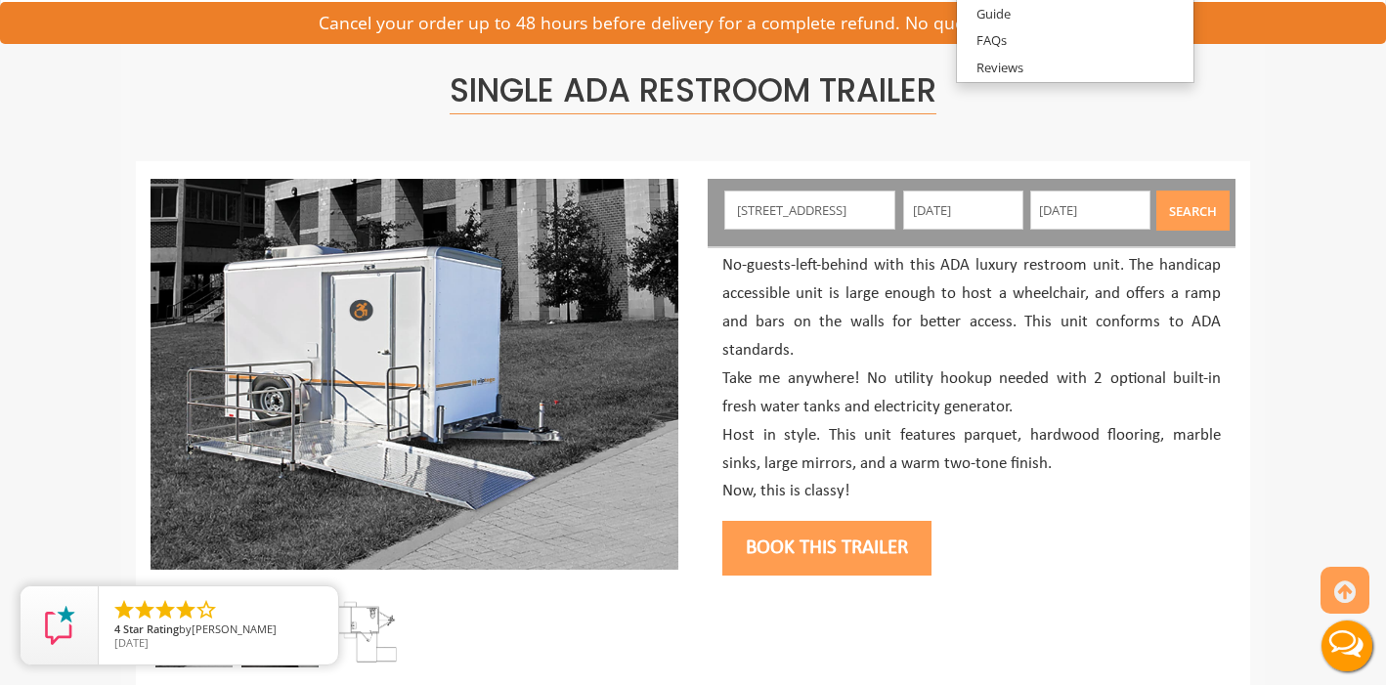
click at [859, 547] on button "Book this trailer" at bounding box center [826, 548] width 209 height 55
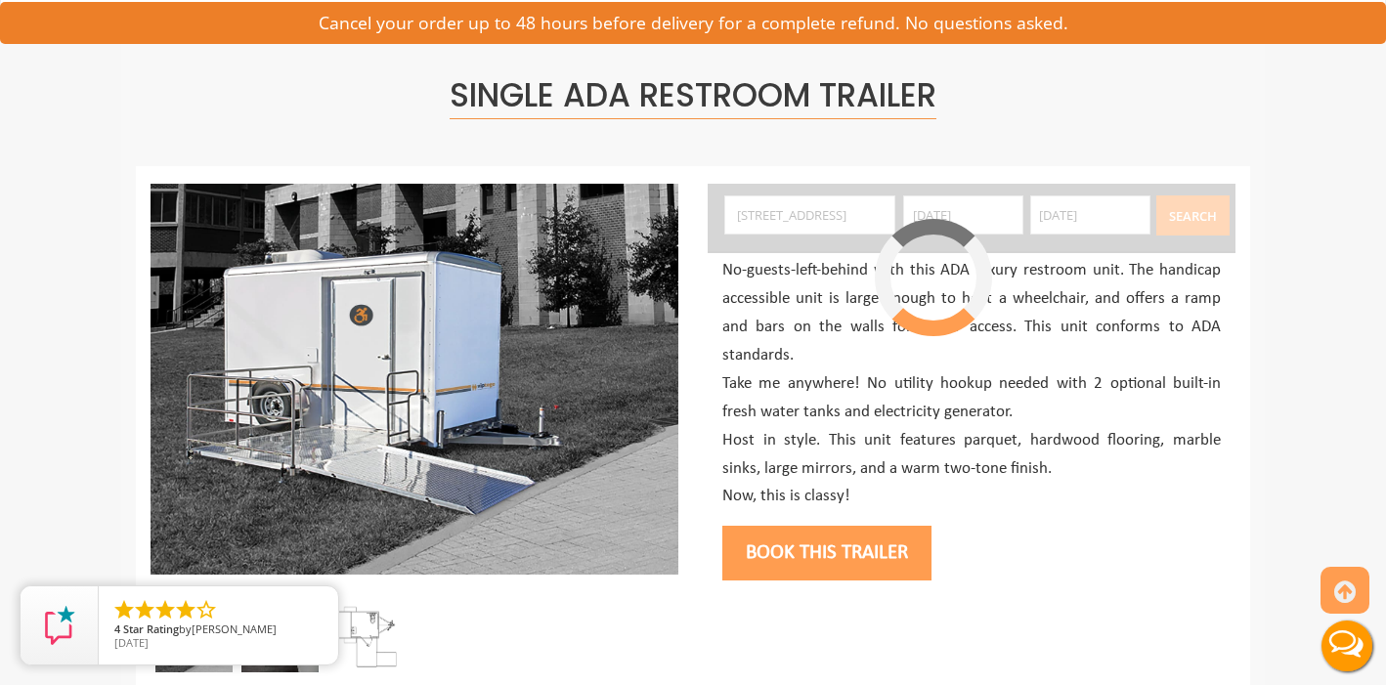
scroll to position [104, 0]
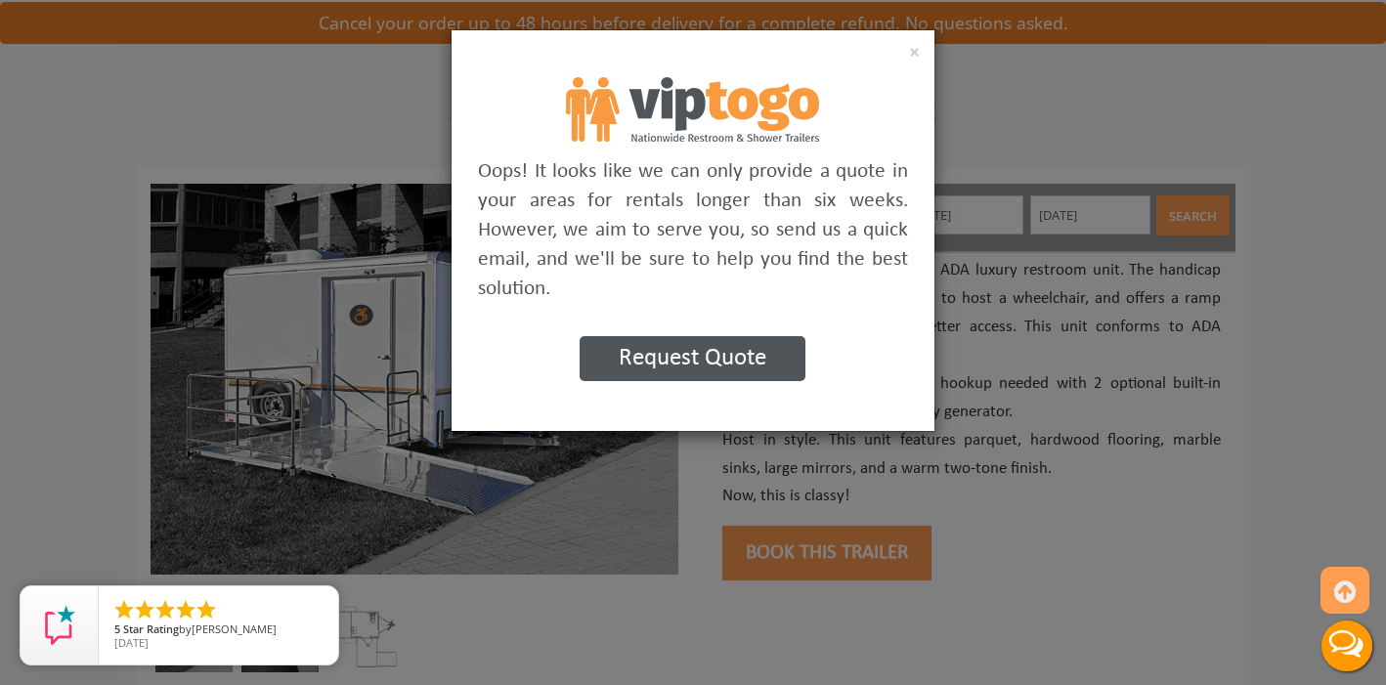
click at [690, 358] on button "Request Quote" at bounding box center [693, 358] width 226 height 45
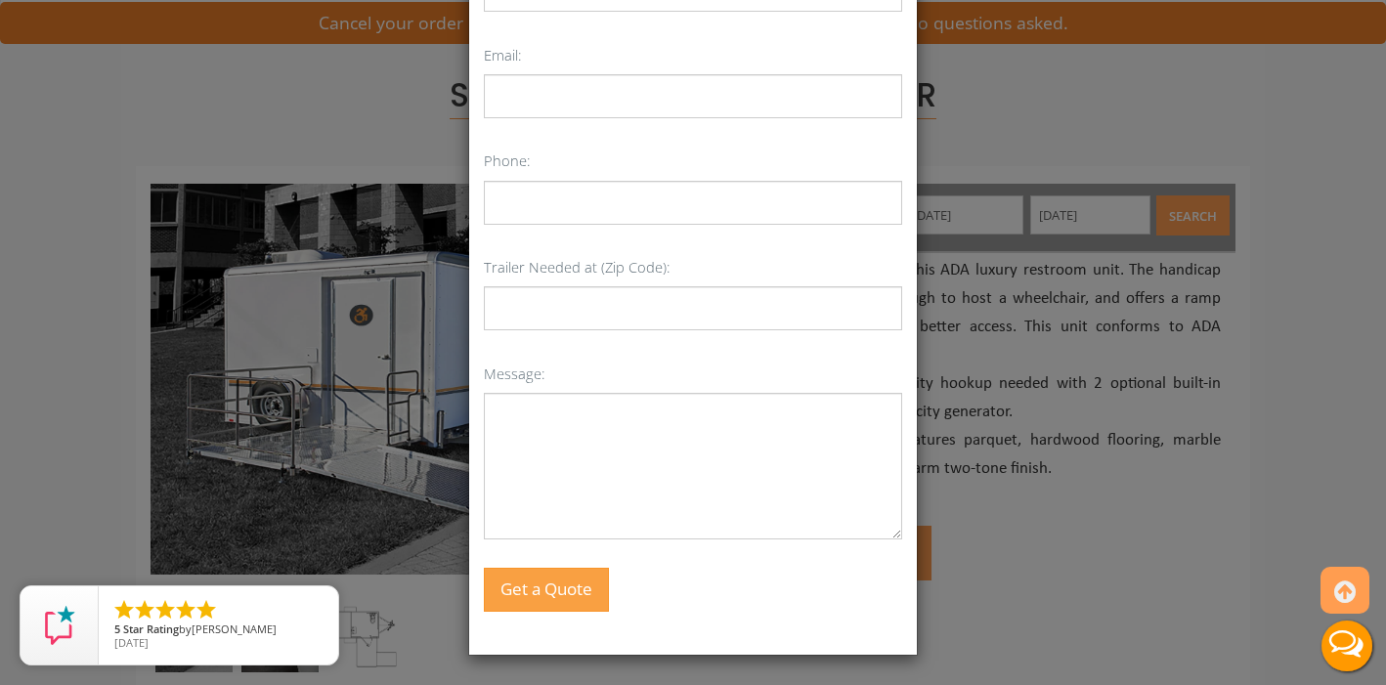
scroll to position [0, 0]
